Goal: Task Accomplishment & Management: Use online tool/utility

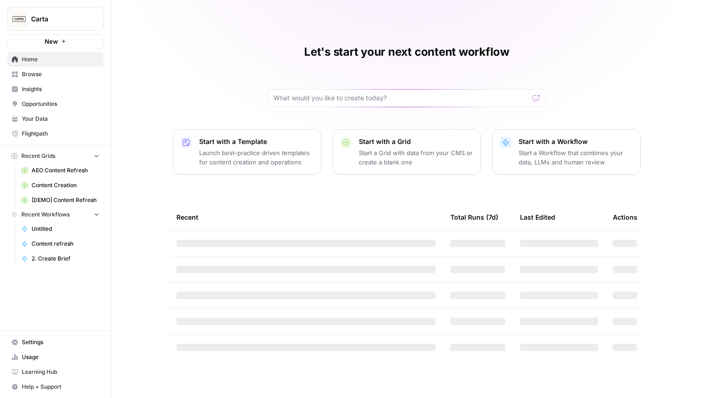
click at [47, 23] on button "Carta" at bounding box center [55, 18] width 96 height 23
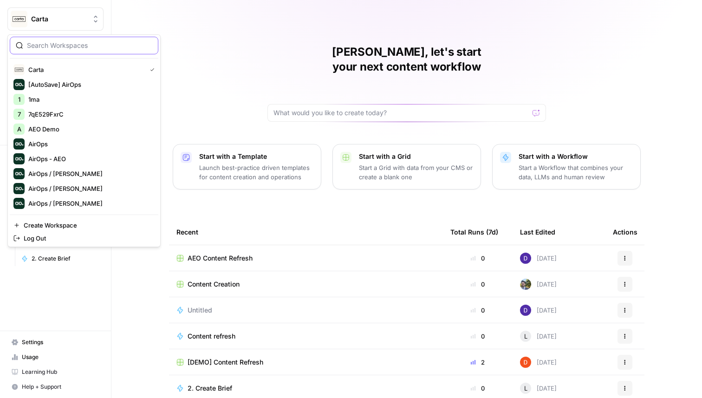
click at [59, 44] on input "search" at bounding box center [89, 45] width 125 height 9
type input "[PERSON_NAME]"
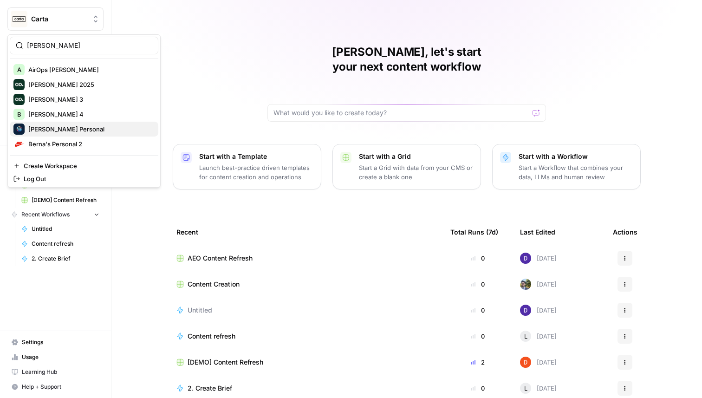
click at [60, 127] on span "[PERSON_NAME] Personal" at bounding box center [89, 128] width 123 height 9
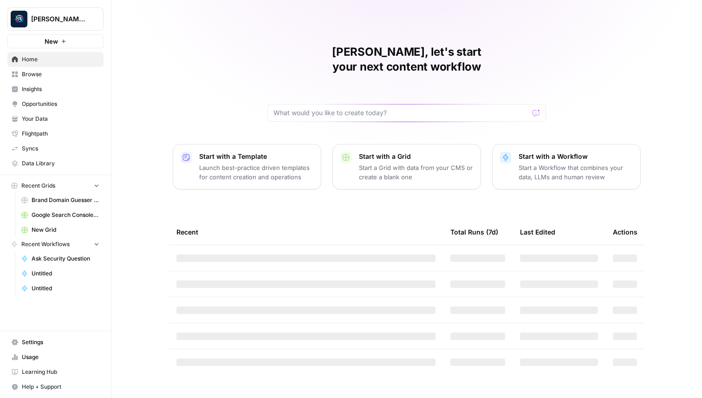
click at [71, 37] on button "New" at bounding box center [55, 41] width 96 height 14
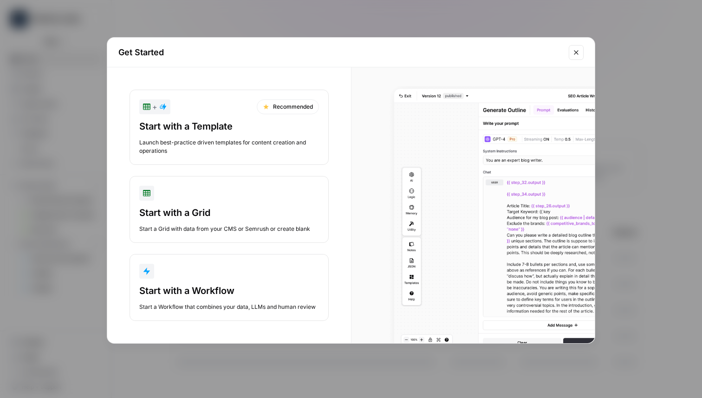
click at [252, 297] on div "Start with a Workflow Start a Workflow that combines your data, LLMs and human …" at bounding box center [229, 297] width 180 height 27
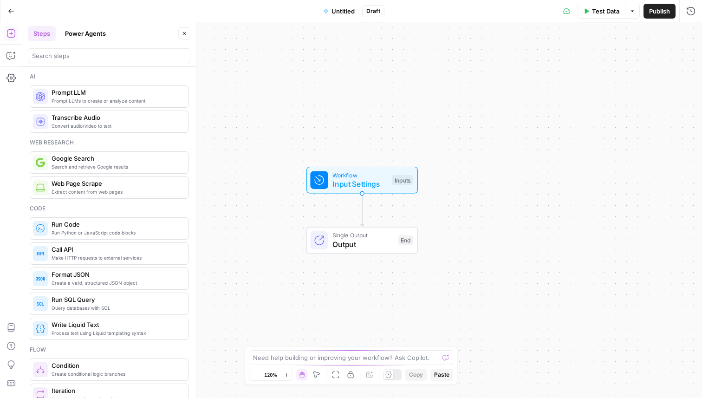
drag, startPoint x: 334, startPoint y: 140, endPoint x: 324, endPoint y: 115, distance: 27.1
click at [325, 117] on div "Workflow Input Settings Inputs Single Output Output End" at bounding box center [362, 210] width 680 height 376
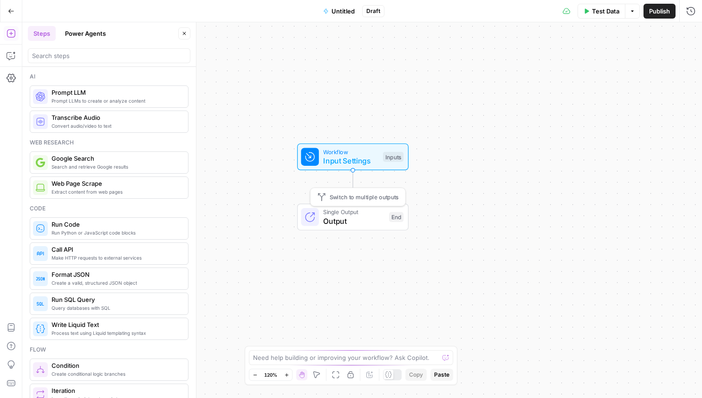
click at [351, 195] on span "Switch to multiple outputs" at bounding box center [364, 197] width 69 height 9
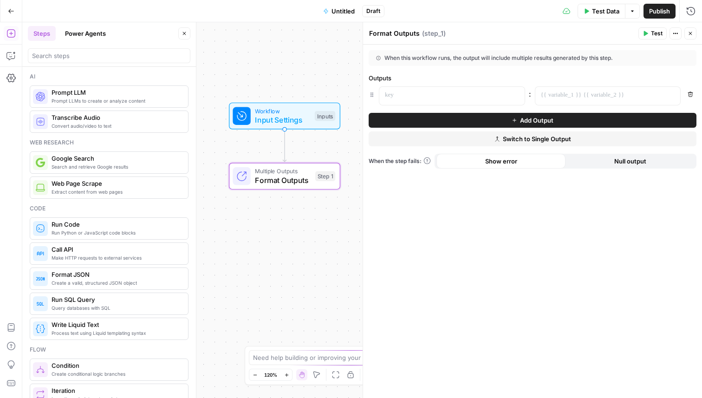
drag, startPoint x: 228, startPoint y: 160, endPoint x: 159, endPoint y: 119, distance: 79.6
click at [159, 119] on body "Berna's Personal New Home Browse Insights Opportunities Your Data Flightpath Sy…" at bounding box center [351, 199] width 702 height 398
click at [530, 139] on span "Switch to Single Output" at bounding box center [537, 138] width 68 height 9
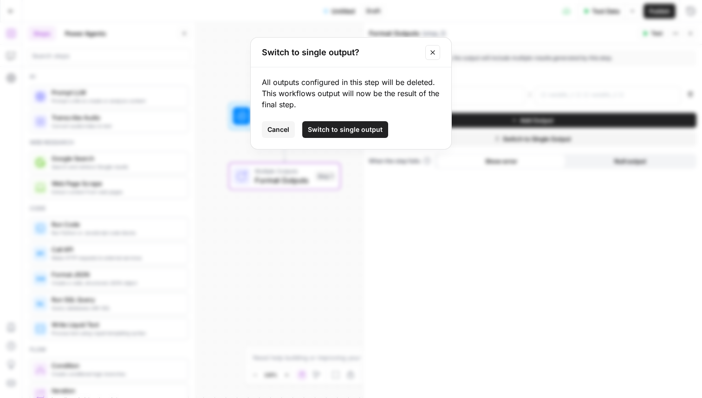
click at [312, 131] on span "Switch to single output" at bounding box center [345, 129] width 75 height 9
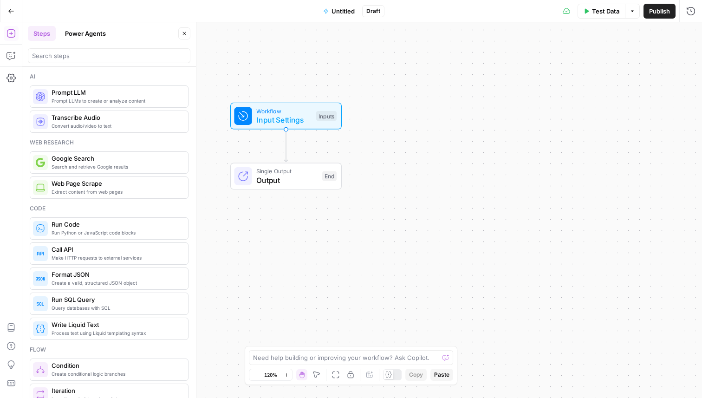
drag, startPoint x: 432, startPoint y: 96, endPoint x: 544, endPoint y: 106, distance: 112.9
click at [544, 106] on div "Workflow Input Settings Inputs Single Output Output End" at bounding box center [362, 210] width 680 height 376
